Goal: Task Accomplishment & Management: Manage account settings

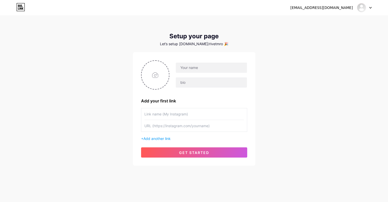
click at [369, 8] on icon at bounding box center [370, 8] width 3 height 2
click at [162, 75] on input "file" at bounding box center [155, 75] width 28 height 28
type input "C:\fakepath\Rivet-Logo.png"
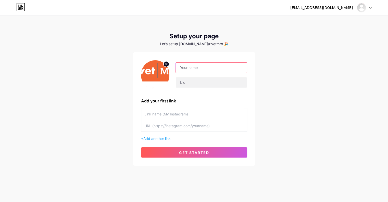
click at [192, 68] on input "text" at bounding box center [211, 67] width 71 height 10
paste input "Rivet|MRO"
type input "Rivet|MRO"
click at [200, 83] on input "text" at bounding box center [211, 82] width 71 height 10
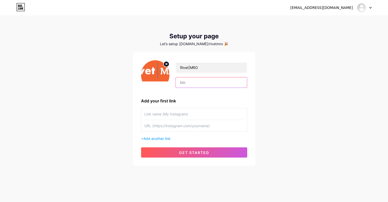
paste input "Rivet | MRO provides expert marketing guides and executional resources for inde…"
type input "Rivet | MRO provides expert marketing guides and executional resources for inde…"
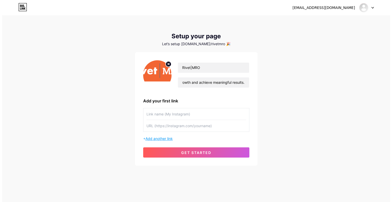
scroll to position [0, 0]
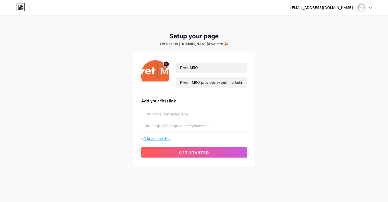
click at [159, 139] on span "Add another link" at bounding box center [156, 138] width 27 height 4
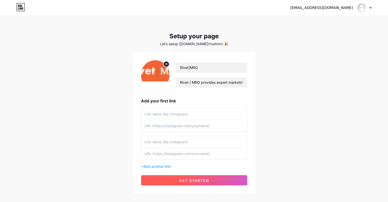
click at [210, 178] on button "get started" at bounding box center [194, 180] width 106 height 10
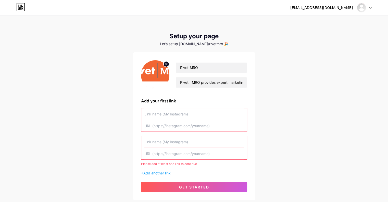
click at [366, 6] on div at bounding box center [364, 7] width 15 height 9
click at [317, 37] on li "Logout" at bounding box center [339, 35] width 63 height 14
